Goal: Check status: Check status

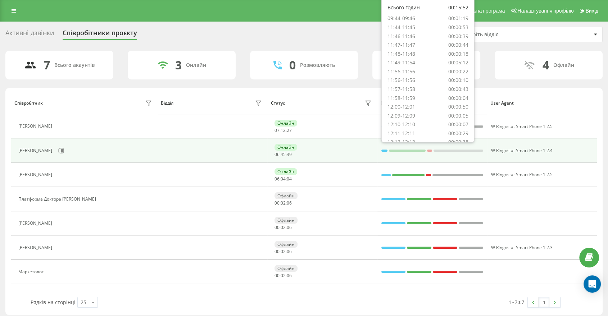
click at [386, 149] on div at bounding box center [385, 150] width 6 height 9
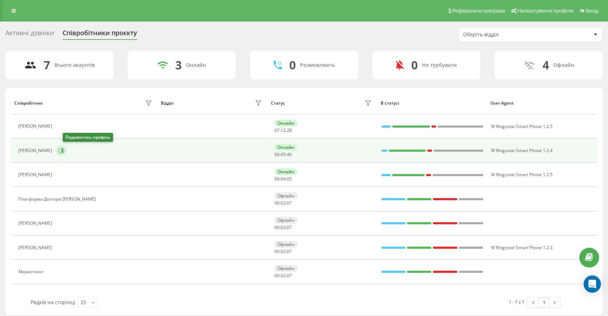
click at [64, 152] on icon at bounding box center [61, 151] width 6 height 6
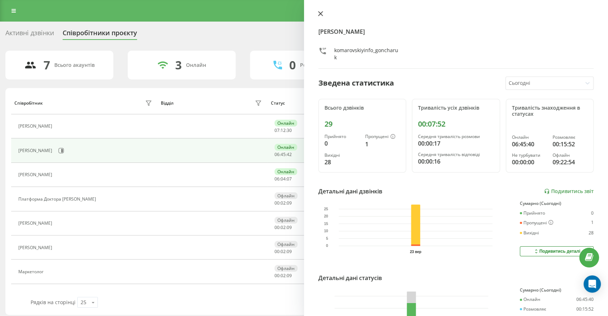
click at [324, 12] on button at bounding box center [320, 14] width 9 height 7
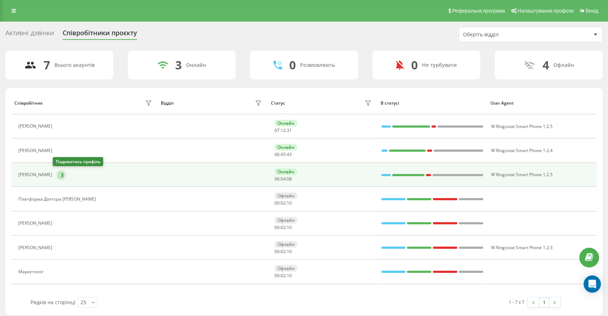
click at [58, 178] on button at bounding box center [61, 175] width 11 height 11
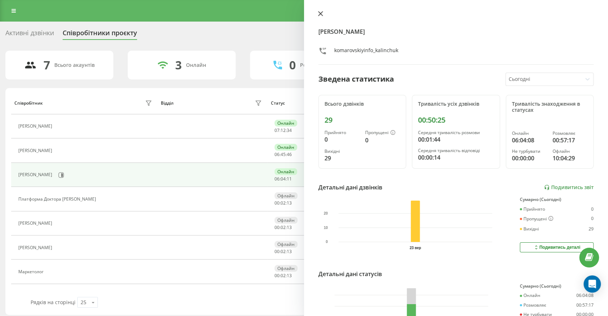
click at [323, 13] on icon at bounding box center [320, 13] width 5 height 5
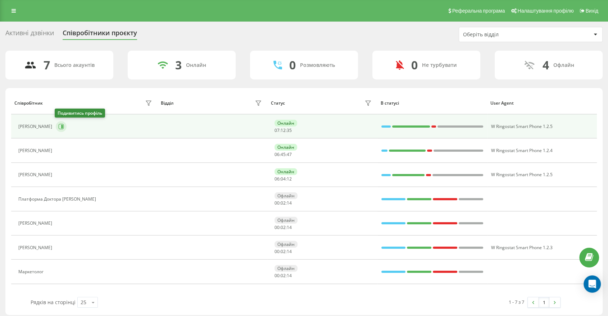
click at [65, 127] on button at bounding box center [61, 126] width 11 height 11
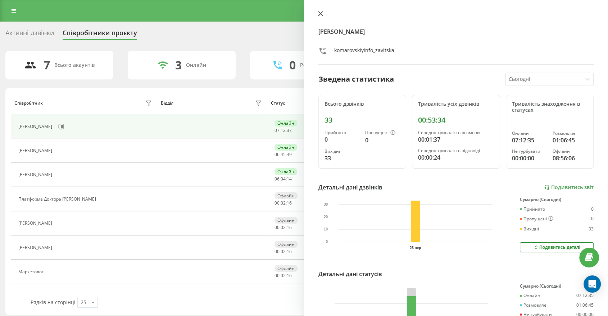
click at [322, 13] on icon at bounding box center [320, 13] width 5 height 5
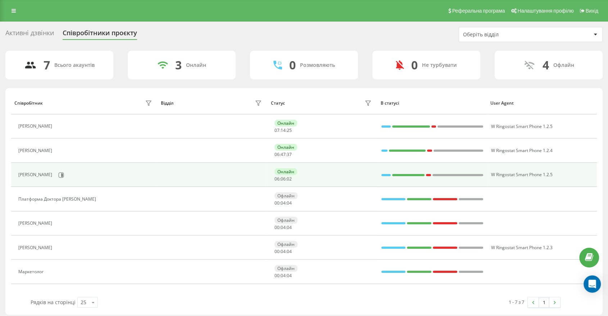
click at [388, 174] on div at bounding box center [386, 175] width 9 height 2
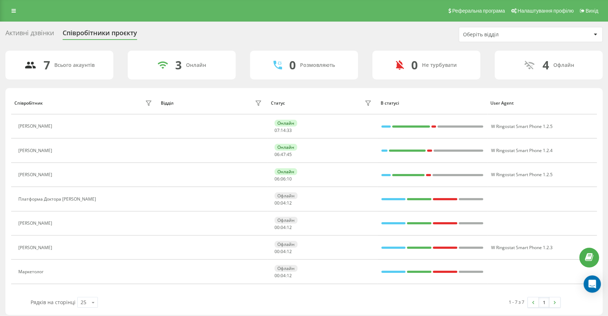
click at [331, 81] on div "7 Всього акаунтів 3 Онлайн 0 Розмовляють 0 Не турбувати 4 Офлайн Співробітник В…" at bounding box center [304, 183] width 598 height 265
click at [400, 28] on div "Активні дзвінки Співробітники проєкту Оберіть відділ" at bounding box center [304, 34] width 598 height 15
